Goal: Task Accomplishment & Management: Use online tool/utility

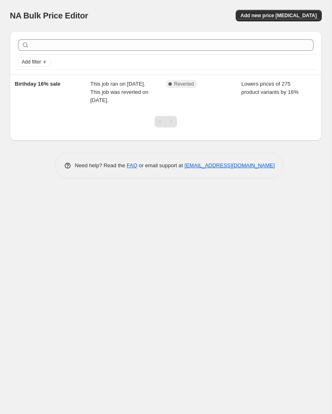
click at [306, 16] on span "Add new price [MEDICAL_DATA]" at bounding box center [279, 15] width 76 height 7
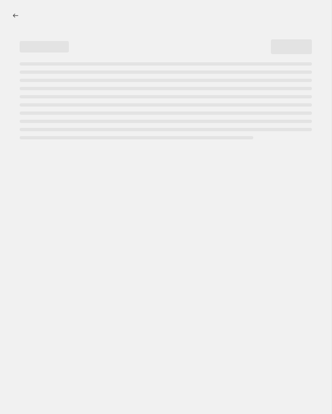
select select "percentage"
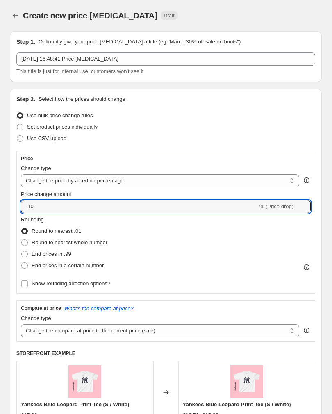
click at [148, 207] on input "-10" at bounding box center [139, 206] width 237 height 13
type input "-1"
type input "10"
